Goal: Navigation & Orientation: Find specific page/section

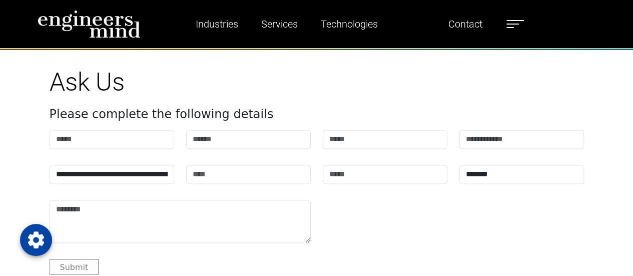
scroll to position [2825, 0]
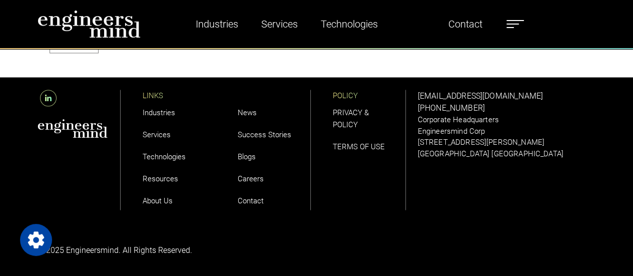
click at [165, 200] on link "About Us" at bounding box center [158, 200] width 30 height 9
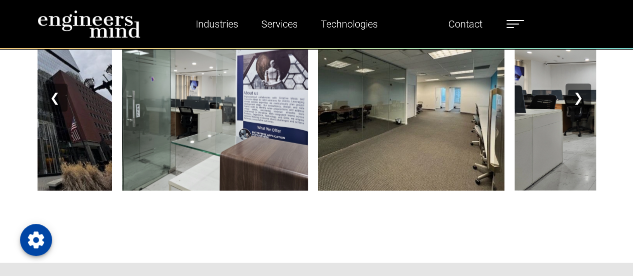
scroll to position [1151, 0]
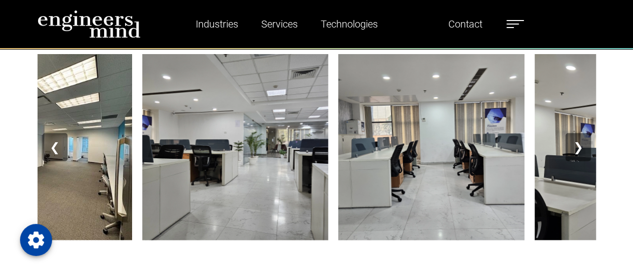
click at [575, 149] on button "❯" at bounding box center [577, 147] width 25 height 28
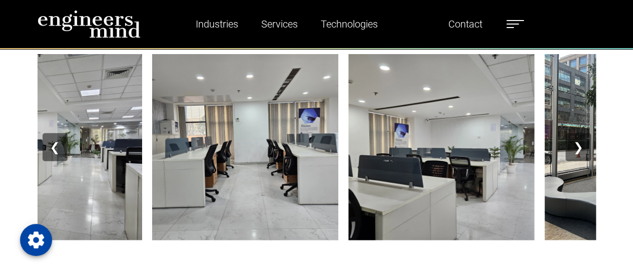
click at [575, 149] on button "❯" at bounding box center [577, 147] width 25 height 28
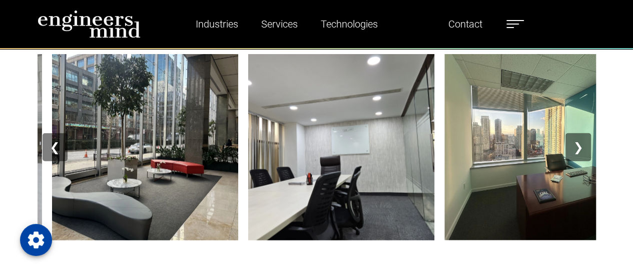
click at [575, 149] on button "❯" at bounding box center [577, 147] width 25 height 28
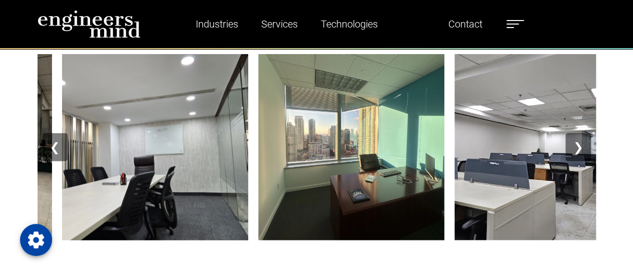
click at [575, 149] on button "❯" at bounding box center [577, 147] width 25 height 28
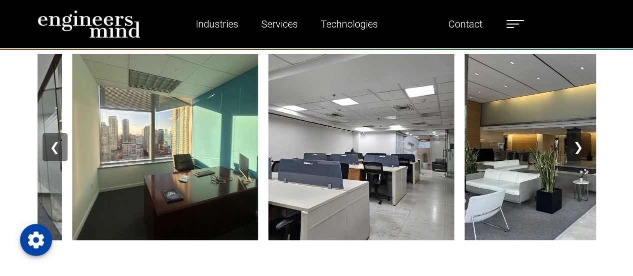
click at [575, 149] on button "❯" at bounding box center [577, 147] width 25 height 28
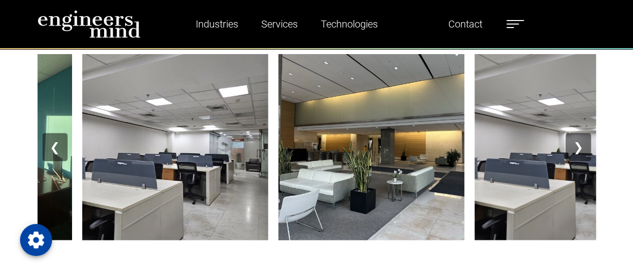
click at [575, 149] on button "❯" at bounding box center [577, 147] width 25 height 28
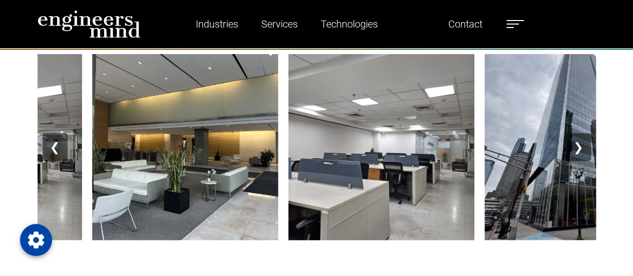
click at [575, 149] on button "❯" at bounding box center [577, 147] width 25 height 28
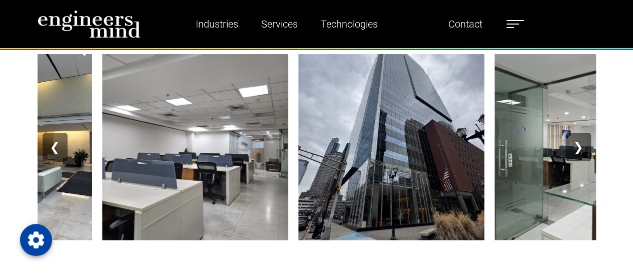
click at [575, 149] on button "❯" at bounding box center [577, 147] width 25 height 28
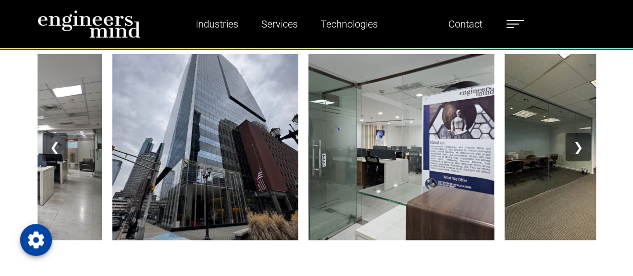
click at [575, 149] on button "❯" at bounding box center [577, 147] width 25 height 28
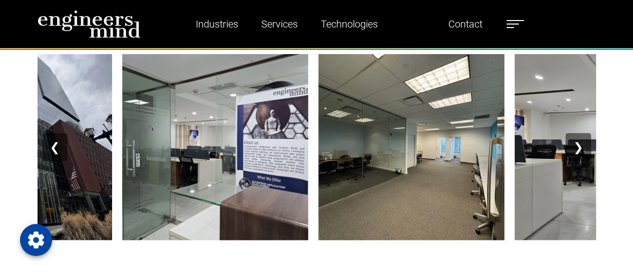
click at [575, 149] on button "❯" at bounding box center [577, 147] width 25 height 28
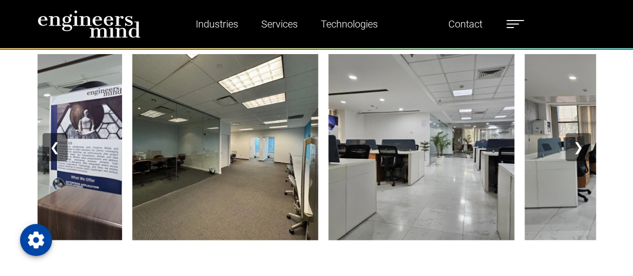
click at [575, 149] on button "❯" at bounding box center [577, 147] width 25 height 28
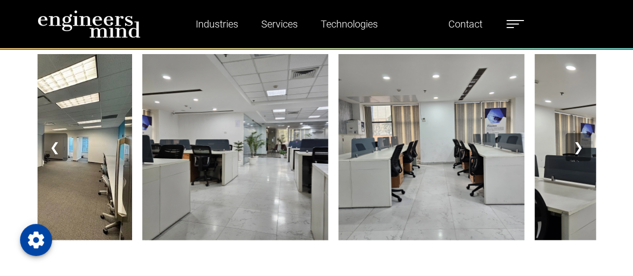
click at [575, 149] on button "❯" at bounding box center [577, 147] width 25 height 28
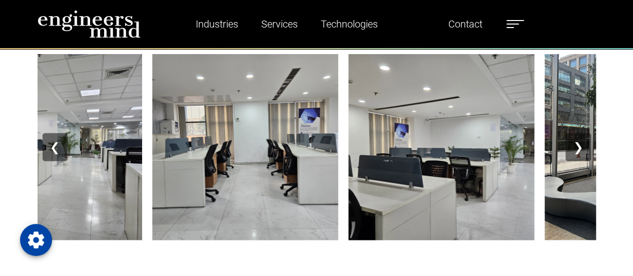
click at [575, 149] on button "❯" at bounding box center [577, 147] width 25 height 28
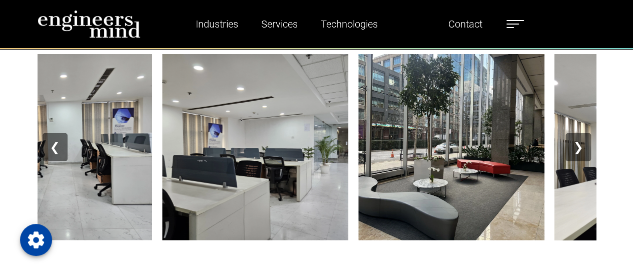
click at [575, 149] on button "❯" at bounding box center [577, 147] width 25 height 28
